Goal: Task Accomplishment & Management: Complete application form

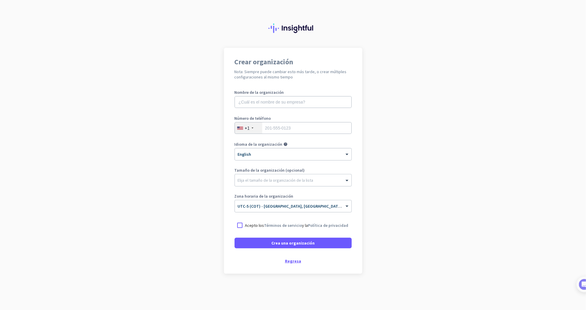
click at [290, 262] on div "Regresa" at bounding box center [293, 261] width 117 height 4
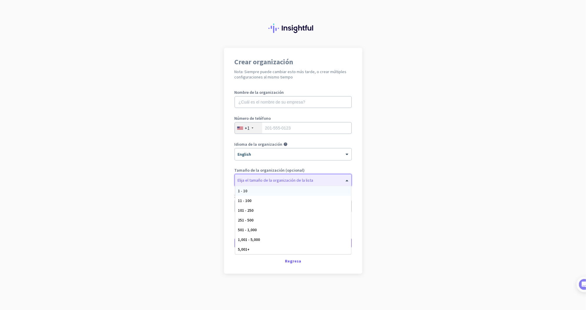
drag, startPoint x: 314, startPoint y: 176, endPoint x: 310, endPoint y: 177, distance: 3.5
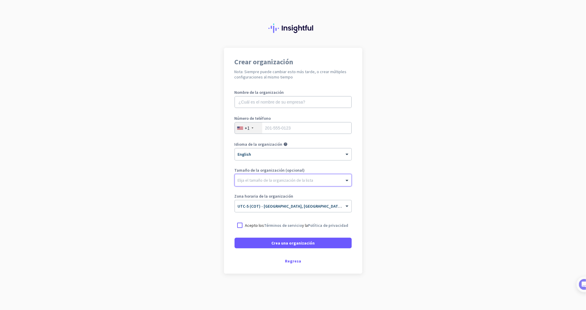
drag, startPoint x: 292, startPoint y: 181, endPoint x: 285, endPoint y: 178, distance: 7.3
drag, startPoint x: 285, startPoint y: 178, endPoint x: 269, endPoint y: 181, distance: 16.2
drag, startPoint x: 235, startPoint y: 108, endPoint x: 229, endPoint y: 105, distance: 7.4
